Goal: Task Accomplishment & Management: Use online tool/utility

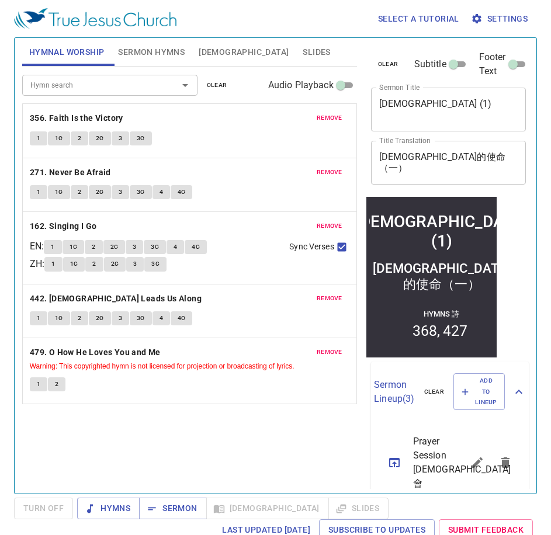
click at [155, 48] on span "Sermon Hymns" at bounding box center [151, 52] width 67 height 15
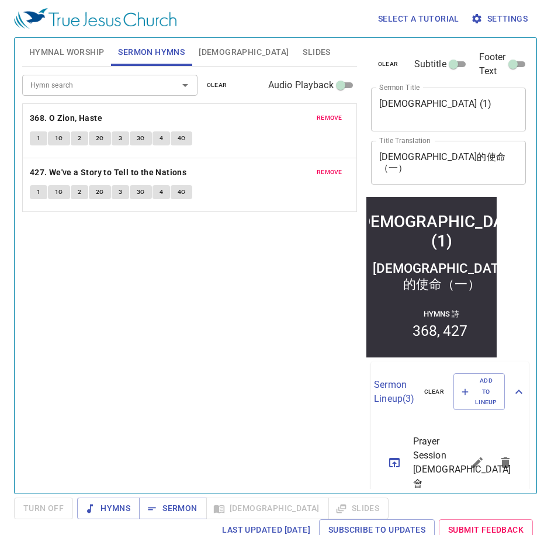
click at [224, 89] on span "clear" at bounding box center [217, 85] width 20 height 11
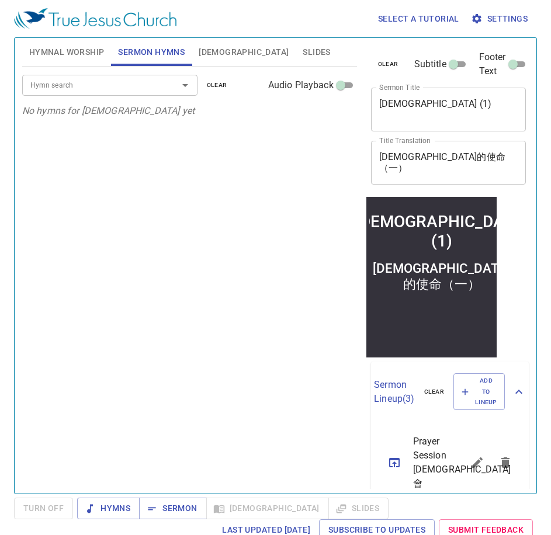
click at [59, 45] on span "Hymnal Worship" at bounding box center [66, 52] width 75 height 15
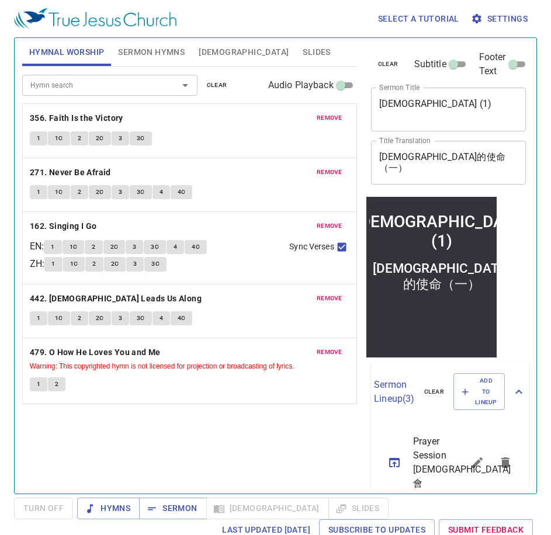
click at [224, 83] on span "clear" at bounding box center [217, 85] width 20 height 11
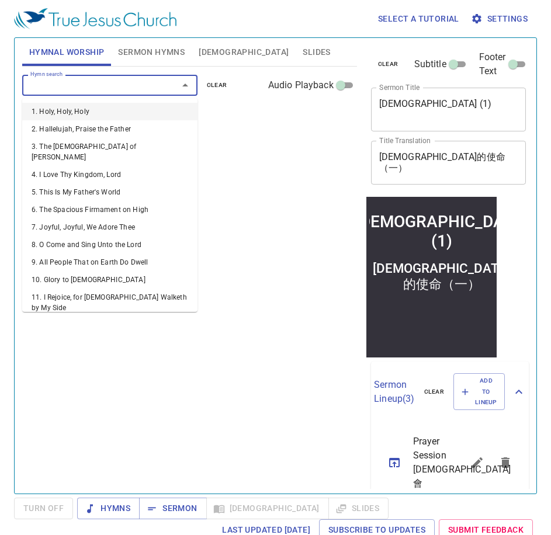
click at [126, 83] on input "Hymn search" at bounding box center [93, 84] width 134 height 13
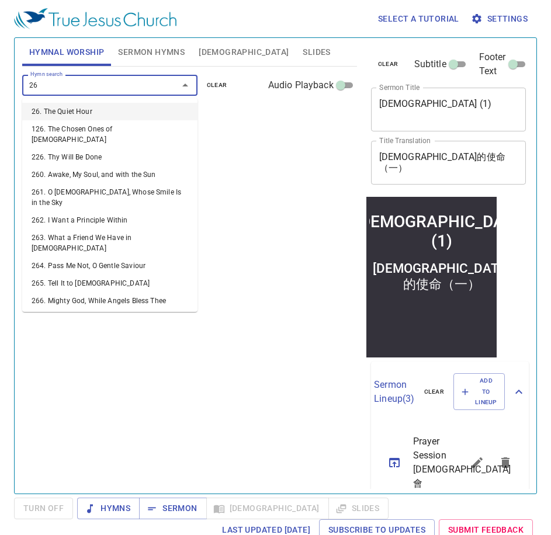
type input "269"
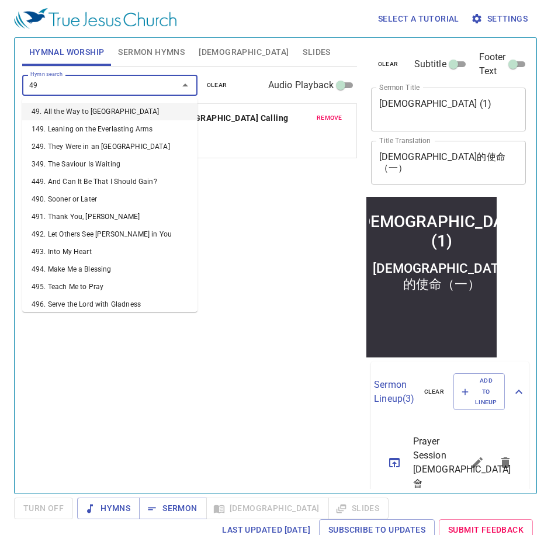
type input "499"
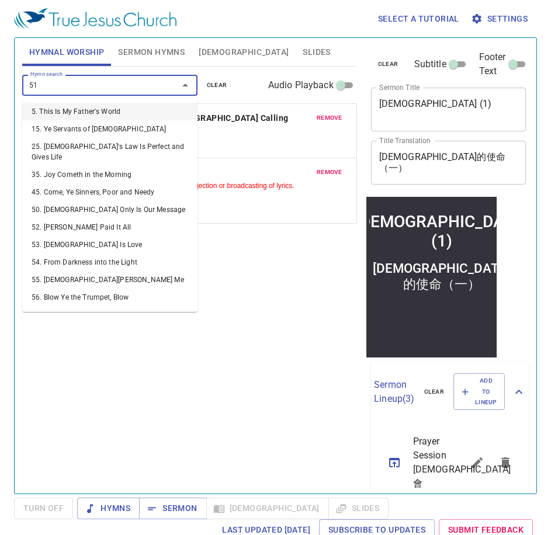
type input "511"
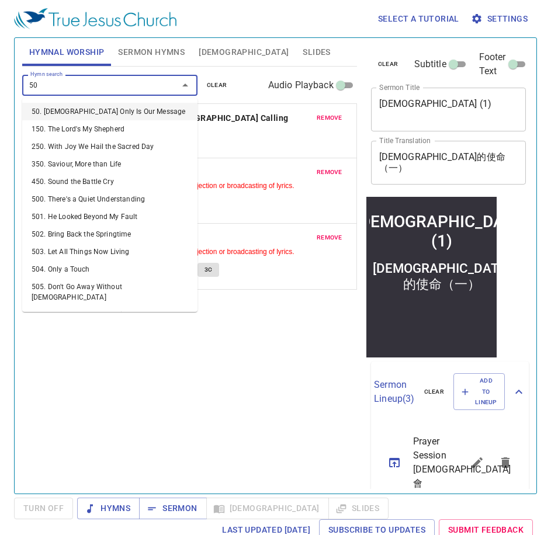
type input "508"
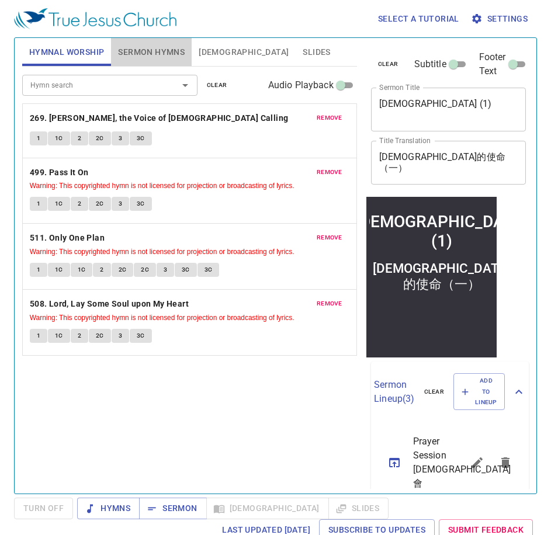
click at [139, 53] on span "Sermon Hymns" at bounding box center [151, 52] width 67 height 15
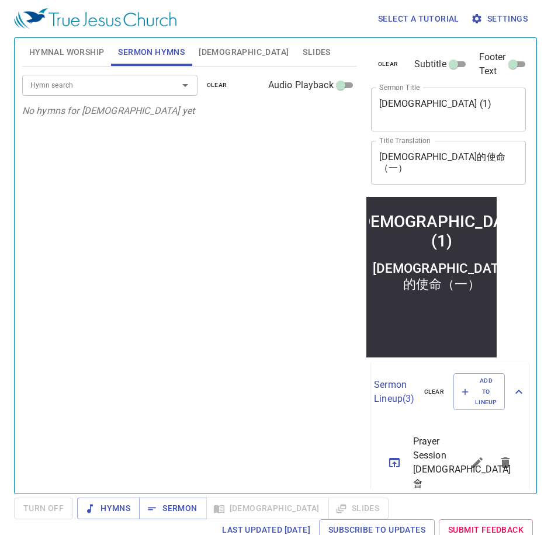
click at [451, 239] on div "Mission Of The Church (1)" at bounding box center [440, 230] width 173 height 39
click at [468, 124] on div "Mission Of The Church (1) x Sermon Title" at bounding box center [448, 110] width 155 height 44
click at [485, 103] on textarea "Mission Of The Church (1)" at bounding box center [448, 109] width 139 height 22
type textarea "[DEMOGRAPHIC_DATA] (2)"
click at [452, 159] on textarea "教會的使命（一）" at bounding box center [448, 162] width 139 height 22
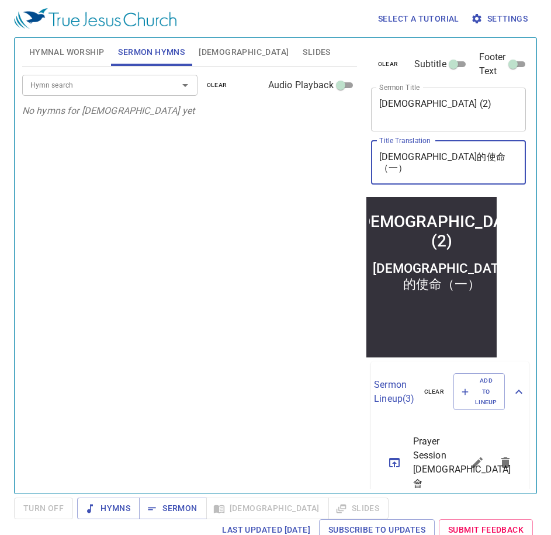
click at [441, 158] on textarea "教會的使命（一）" at bounding box center [448, 162] width 139 height 22
click at [133, 84] on input "Hymn search" at bounding box center [93, 84] width 134 height 13
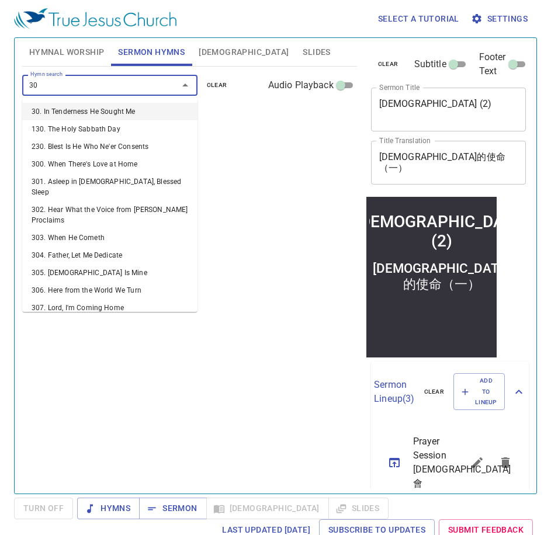
type input "307"
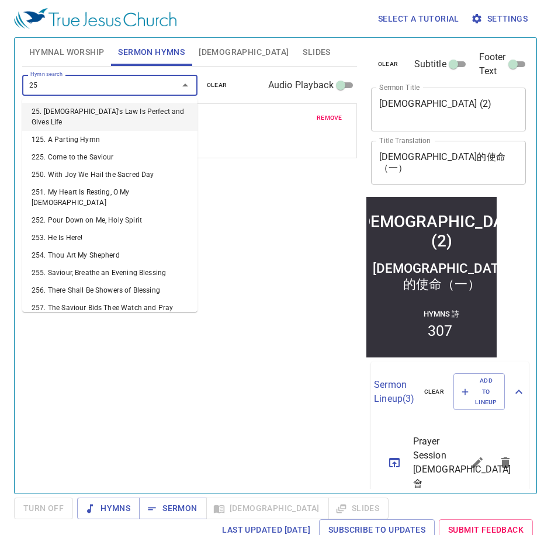
type input "250"
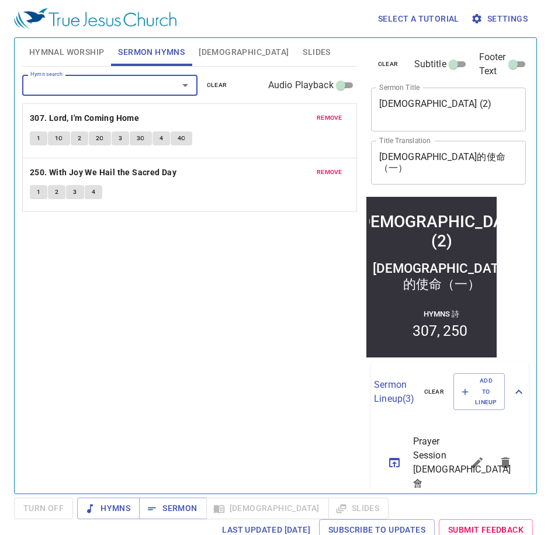
click at [192, 287] on div "Hymn search Hymn search clear Audio Playback remove 307. Lord, I'm Coming Home …" at bounding box center [189, 275] width 335 height 417
click at [58, 53] on span "Hymnal Worship" at bounding box center [66, 52] width 75 height 15
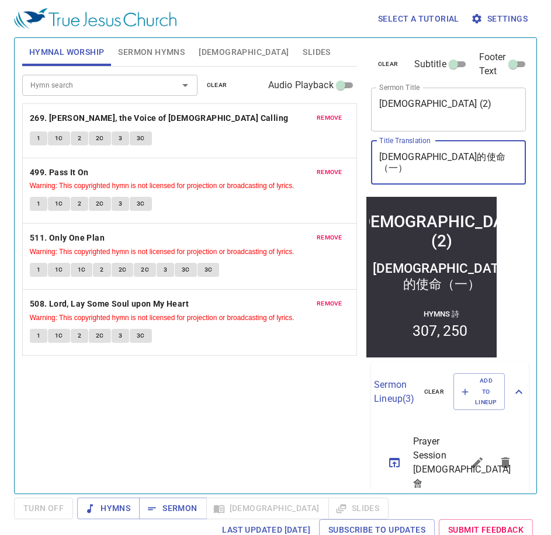
click at [443, 155] on textarea "教會的使命（一）" at bounding box center [448, 162] width 139 height 22
paste textarea "二"
type textarea "[DEMOGRAPHIC_DATA]的使命（二）"
click at [263, 433] on div "Hymn search Hymn search clear Audio Playback remove 269. Hark, the Voice of Jes…" at bounding box center [189, 275] width 335 height 417
click at [109, 513] on span "Hymns" at bounding box center [108, 508] width 44 height 15
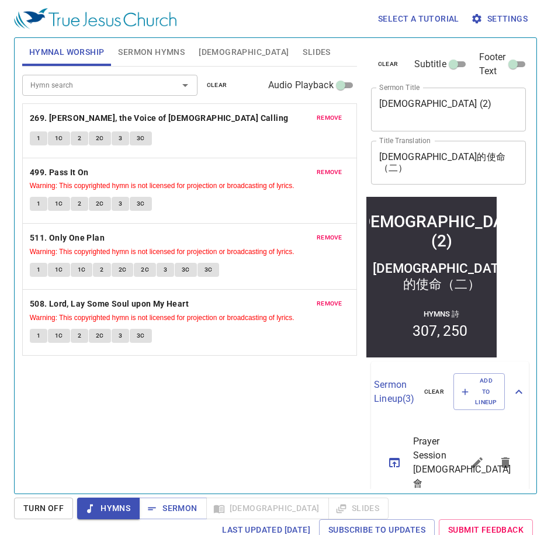
click at [138, 412] on div "Hymn search Hymn search clear Audio Playback remove 269. Hark, the Voice of Jes…" at bounding box center [189, 275] width 335 height 417
click at [151, 56] on span "Sermon Hymns" at bounding box center [151, 52] width 67 height 15
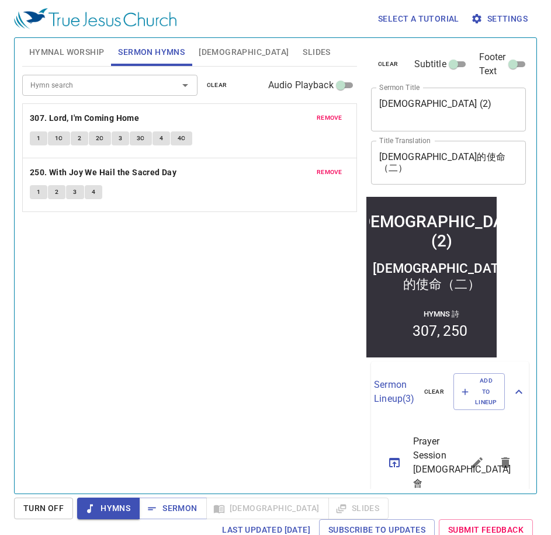
click at [47, 51] on span "Hymnal Worship" at bounding box center [66, 52] width 75 height 15
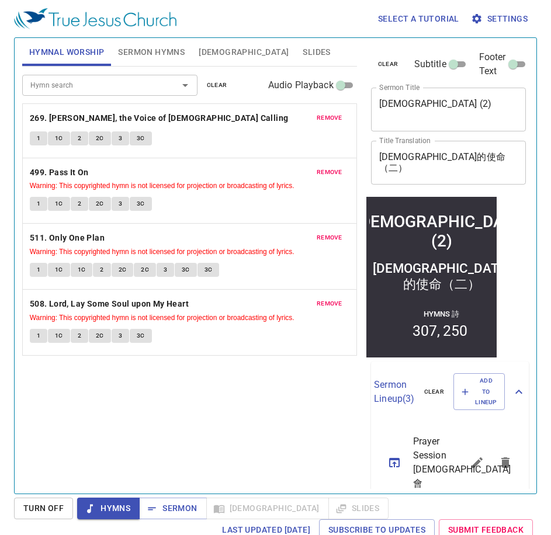
click at [143, 365] on div "Hymn search Hymn search clear Audio Playback remove 269. Hark, the Voice of Jes…" at bounding box center [189, 275] width 335 height 417
click at [194, 437] on div "Hymn search Hymn search clear Audio Playback remove 269. Hark, the Voice of Jes…" at bounding box center [189, 275] width 335 height 417
click at [194, 438] on div "Hymn search Hymn search clear Audio Playback remove 269. Hark, the Voice of Jes…" at bounding box center [189, 275] width 335 height 417
click at [221, 145] on div "1 1C 2 2C 3 3C" at bounding box center [189, 139] width 319 height 17
click at [38, 141] on span "1" at bounding box center [39, 138] width 4 height 11
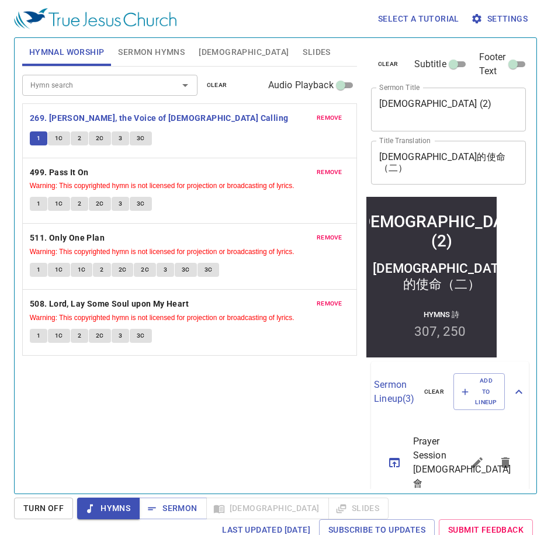
click at [200, 412] on div "Hymn search Hymn search clear Audio Playback remove 269. Hark, the Voice of Jes…" at bounding box center [189, 275] width 335 height 417
click at [263, 419] on div "Hymn search Hymn search clear Audio Playback remove 269. Hark, the Voice of Jes…" at bounding box center [189, 275] width 335 height 417
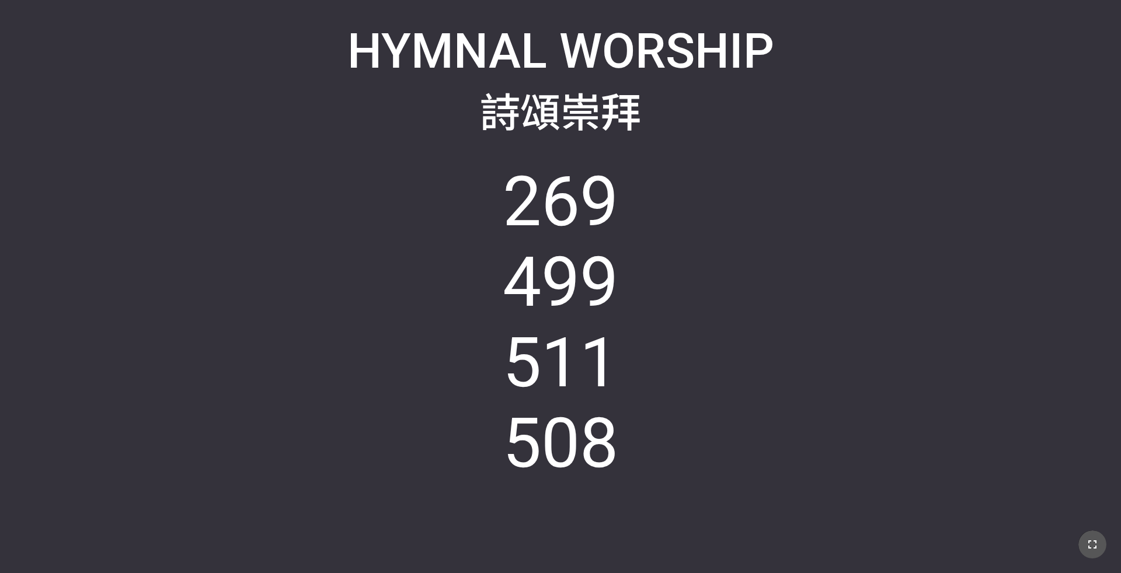
click at [467, 373] on icon "button" at bounding box center [1092, 545] width 8 height 8
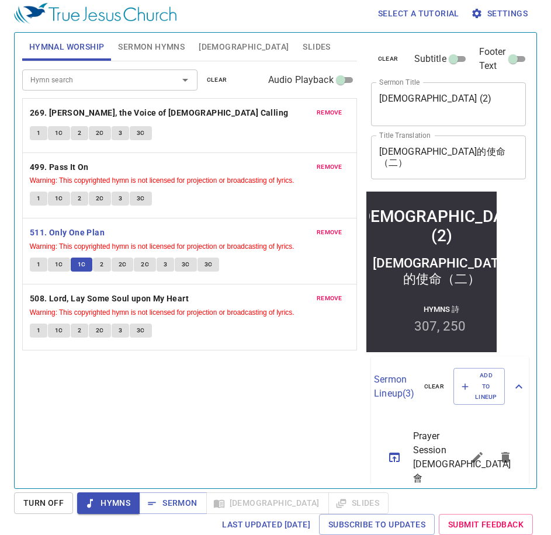
scroll to position [5, 0]
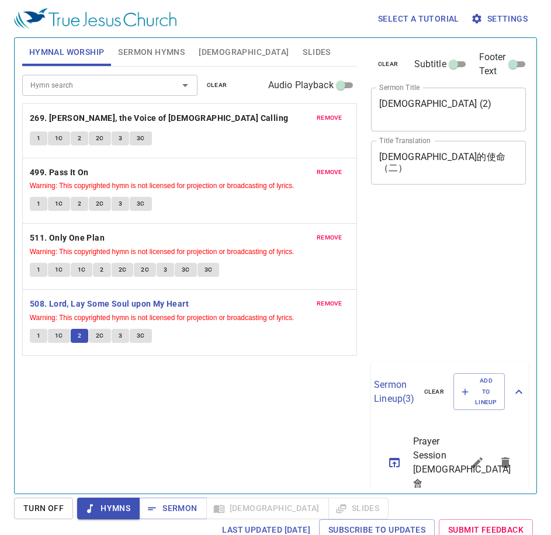
scroll to position [5, 0]
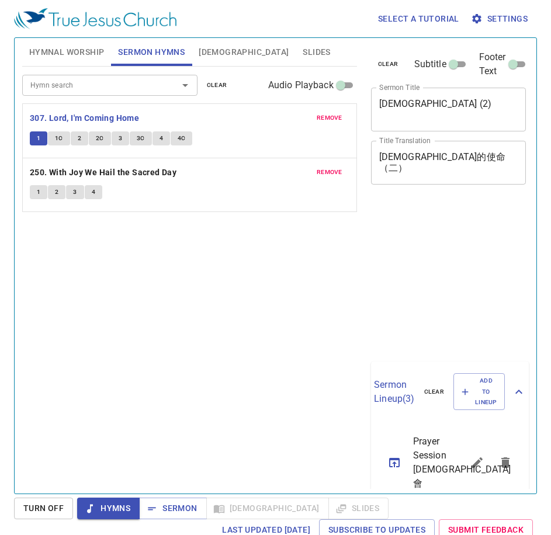
scroll to position [5, 0]
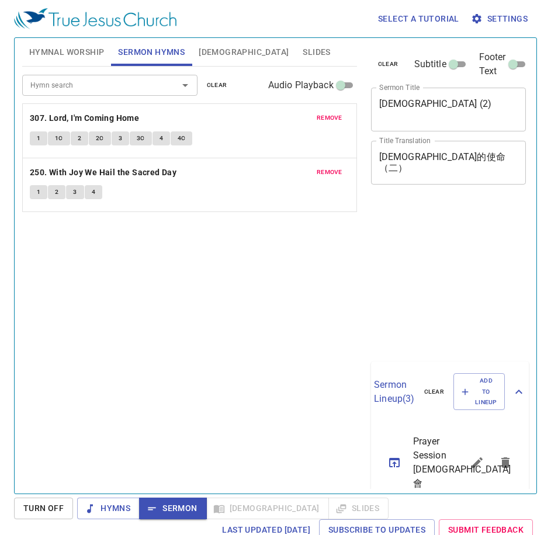
scroll to position [5, 0]
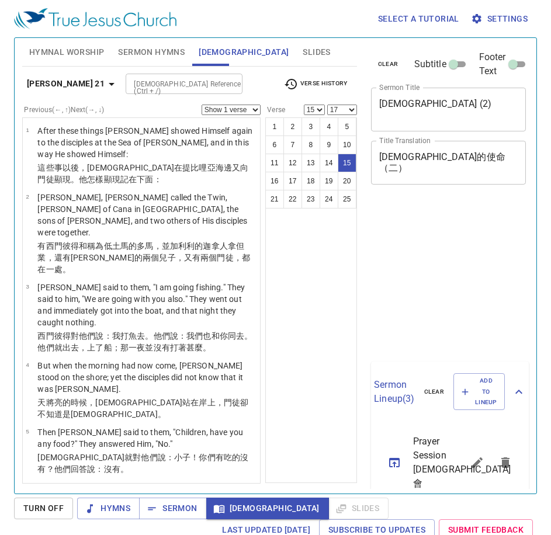
select select "15"
select select "17"
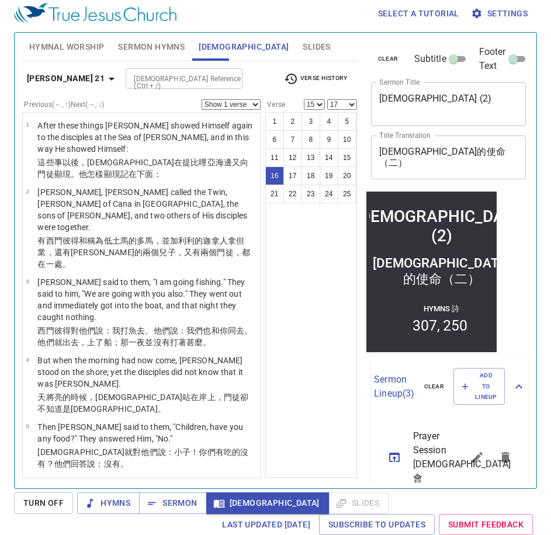
scroll to position [723, 0]
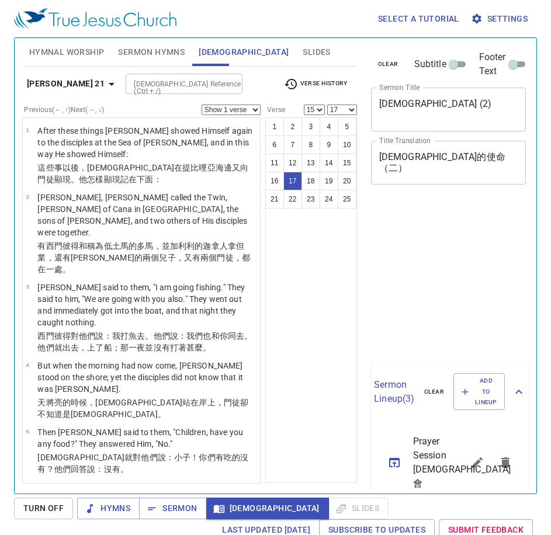
select select "15"
select select "17"
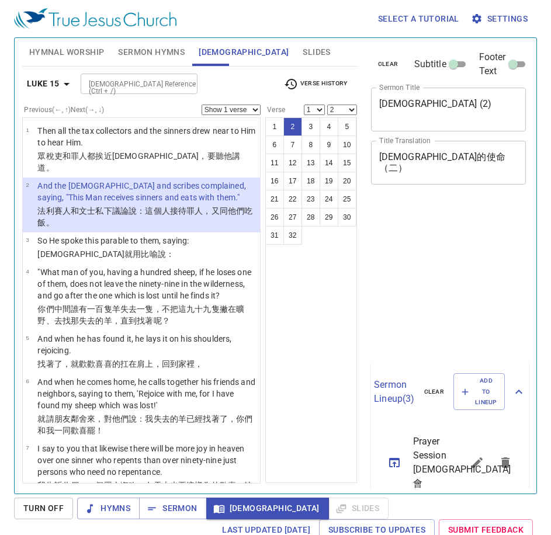
select select "2"
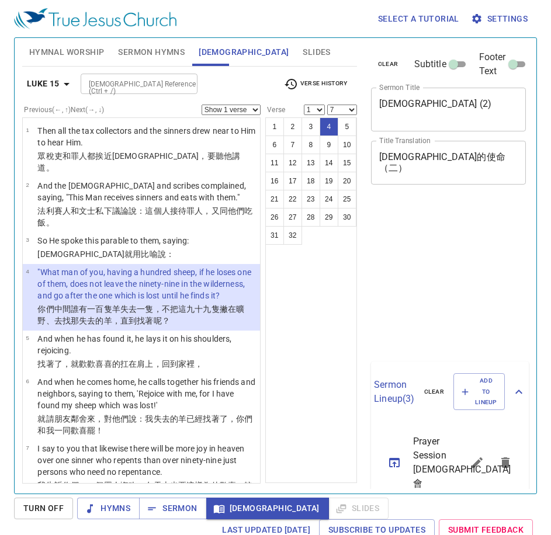
select select "7"
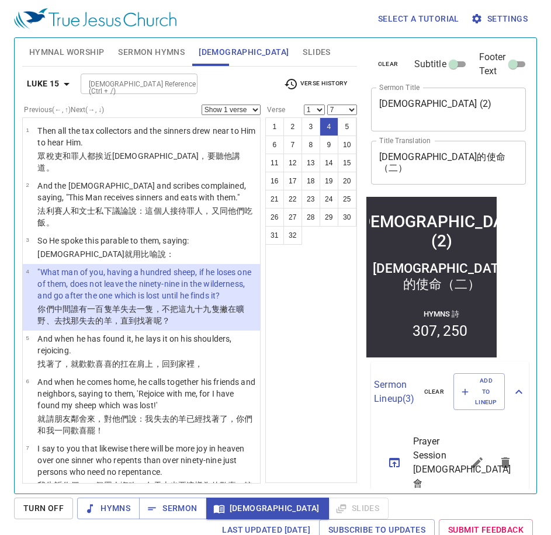
scroll to position [47, 0]
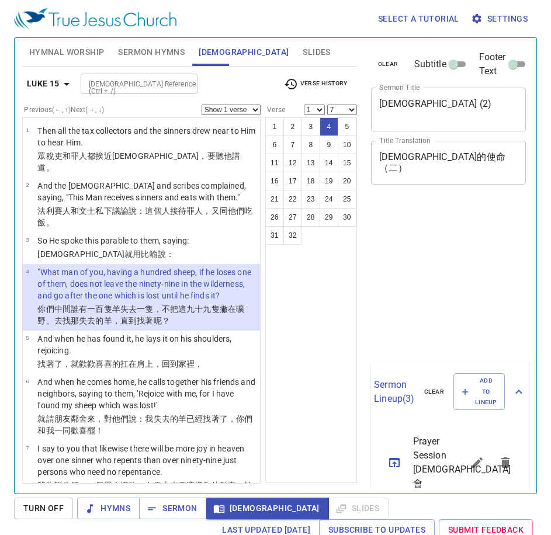
select select "7"
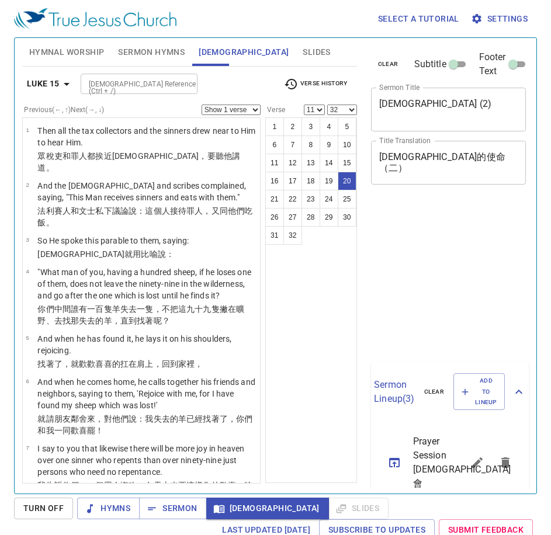
select select "11"
select select "32"
select select "11"
select select "32"
select select "11"
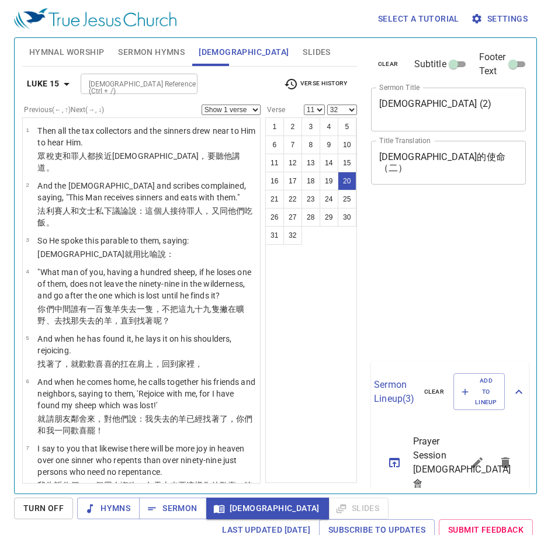
select select "32"
select select "11"
select select "32"
select select "11"
select select "32"
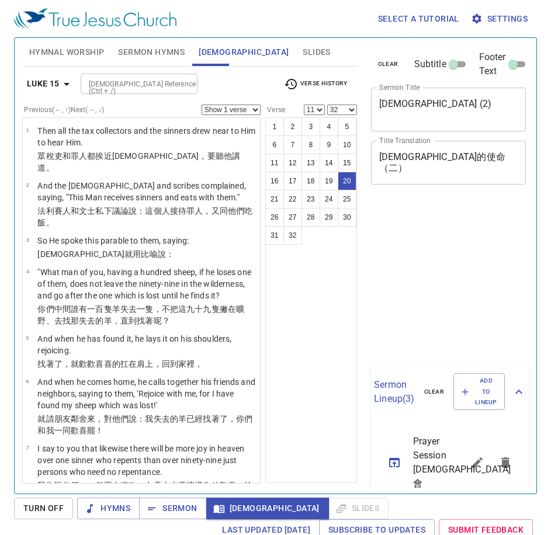
select select "11"
select select "32"
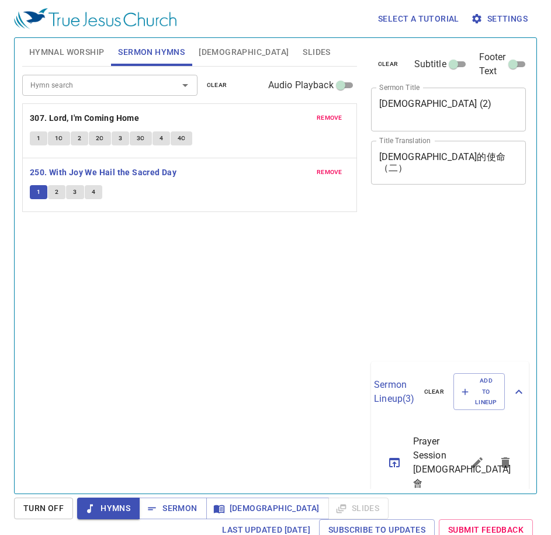
scroll to position [5, 0]
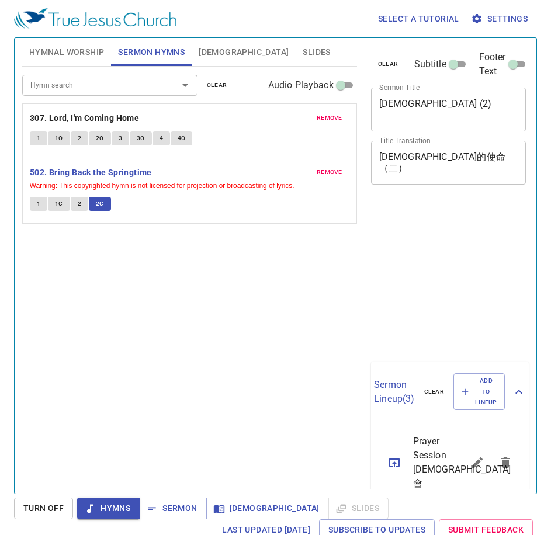
scroll to position [5, 0]
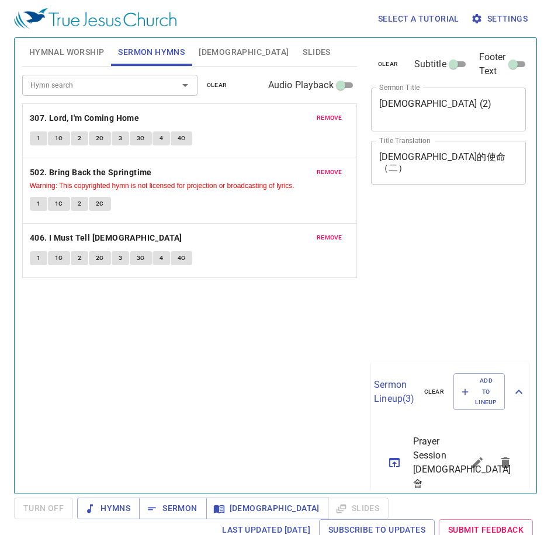
scroll to position [5, 0]
